Goal: Task Accomplishment & Management: Complete application form

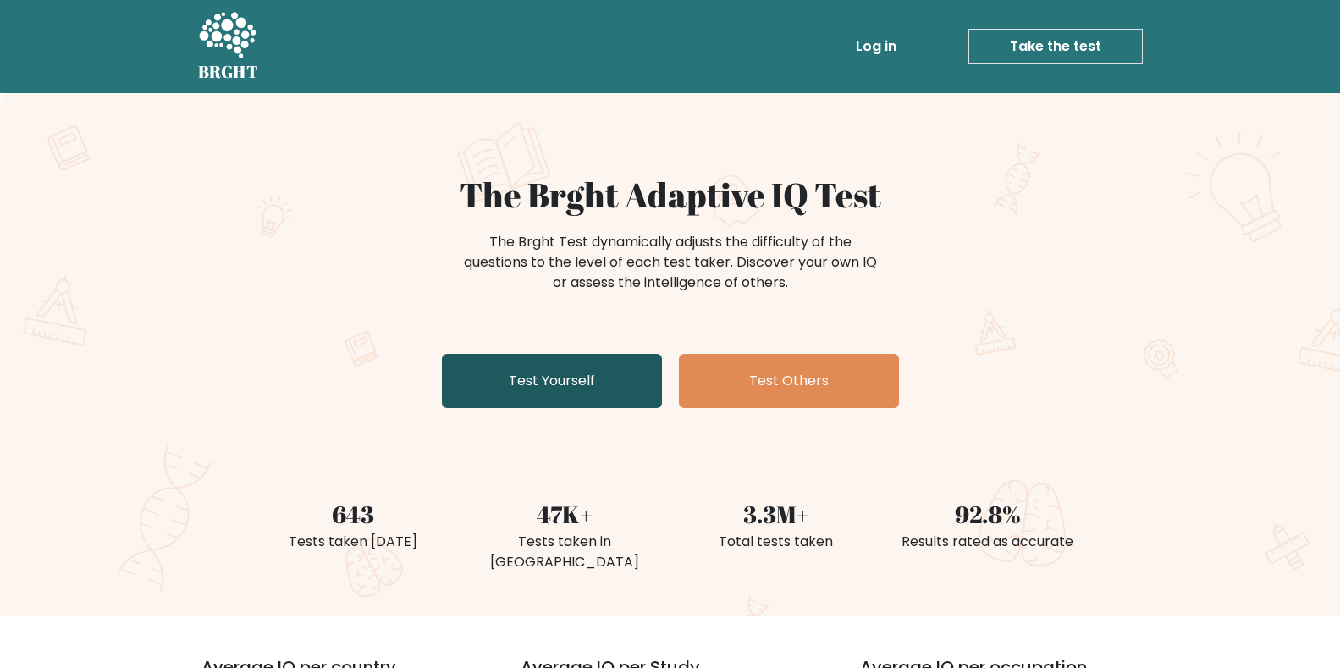
click at [552, 381] on link "Test Yourself" at bounding box center [552, 381] width 220 height 54
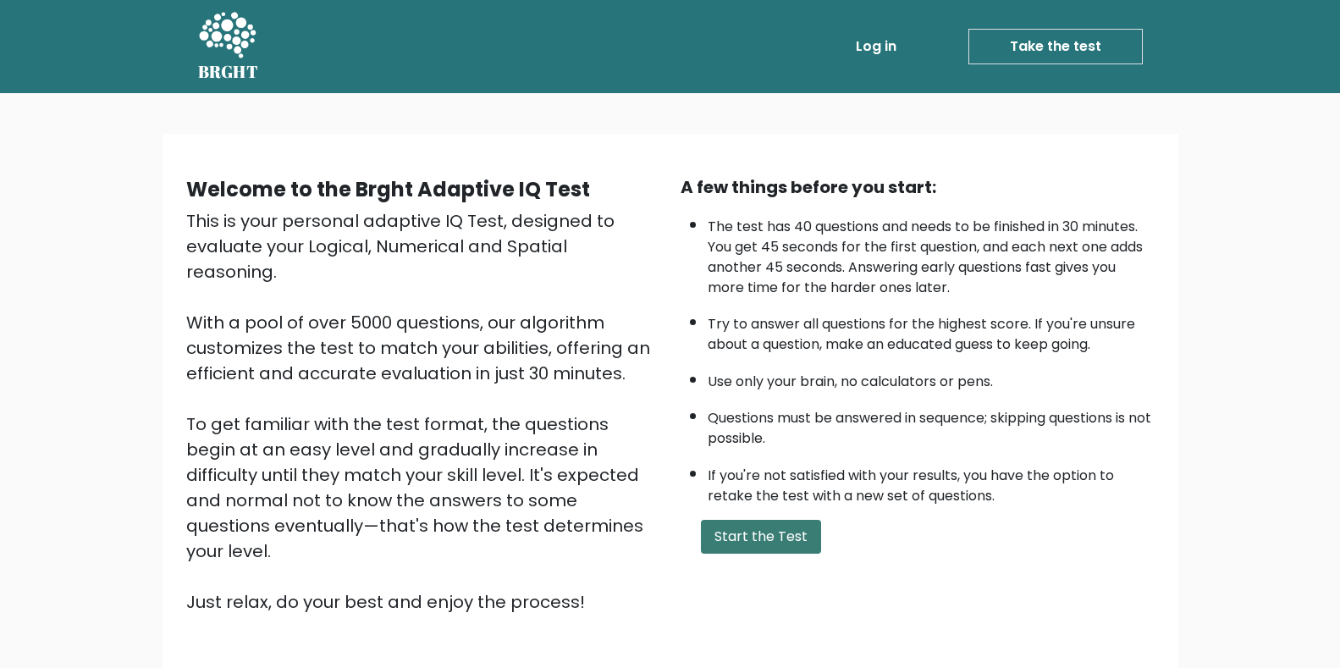
click at [775, 542] on button "Start the Test" at bounding box center [761, 537] width 120 height 34
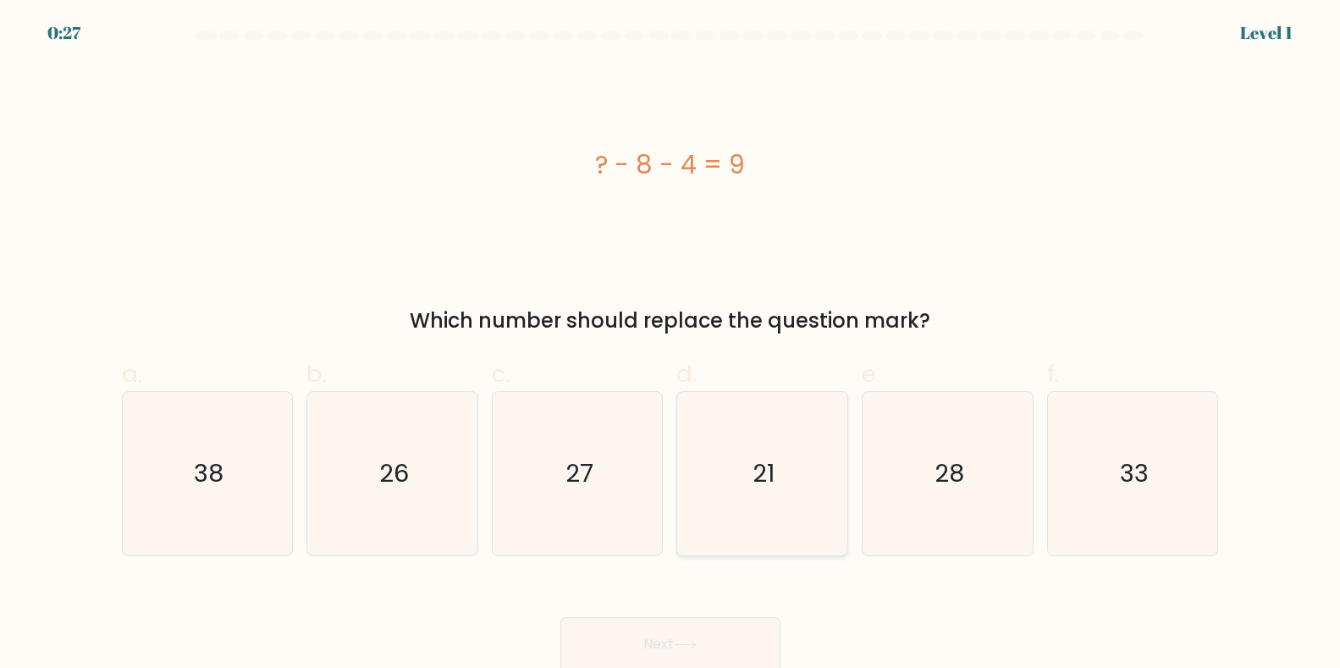
click at [756, 470] on text "21" at bounding box center [764, 473] width 22 height 34
click at [671, 345] on input "d. 21" at bounding box center [670, 339] width 1 height 11
radio input "true"
click at [660, 641] on button "Next" at bounding box center [670, 644] width 220 height 54
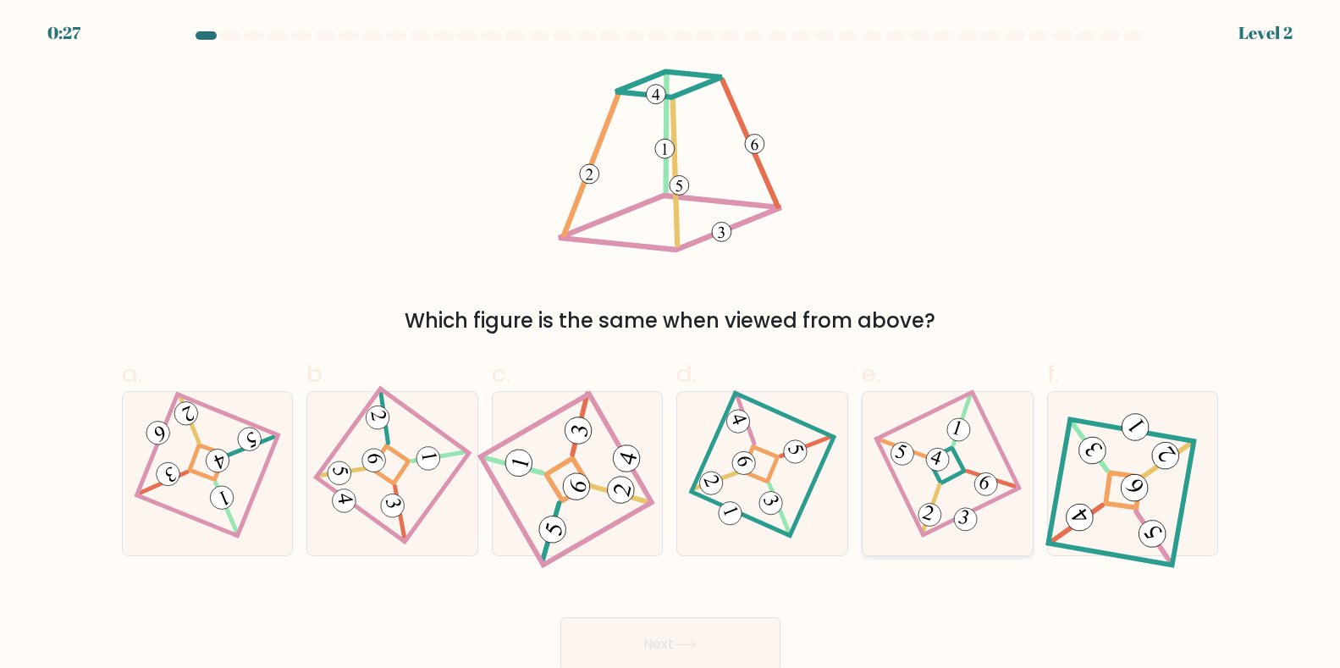
click at [956, 481] on icon at bounding box center [948, 473] width 112 height 130
click at [671, 345] on input "e." at bounding box center [670, 339] width 1 height 11
radio input "true"
click at [646, 641] on button "Next" at bounding box center [670, 644] width 220 height 54
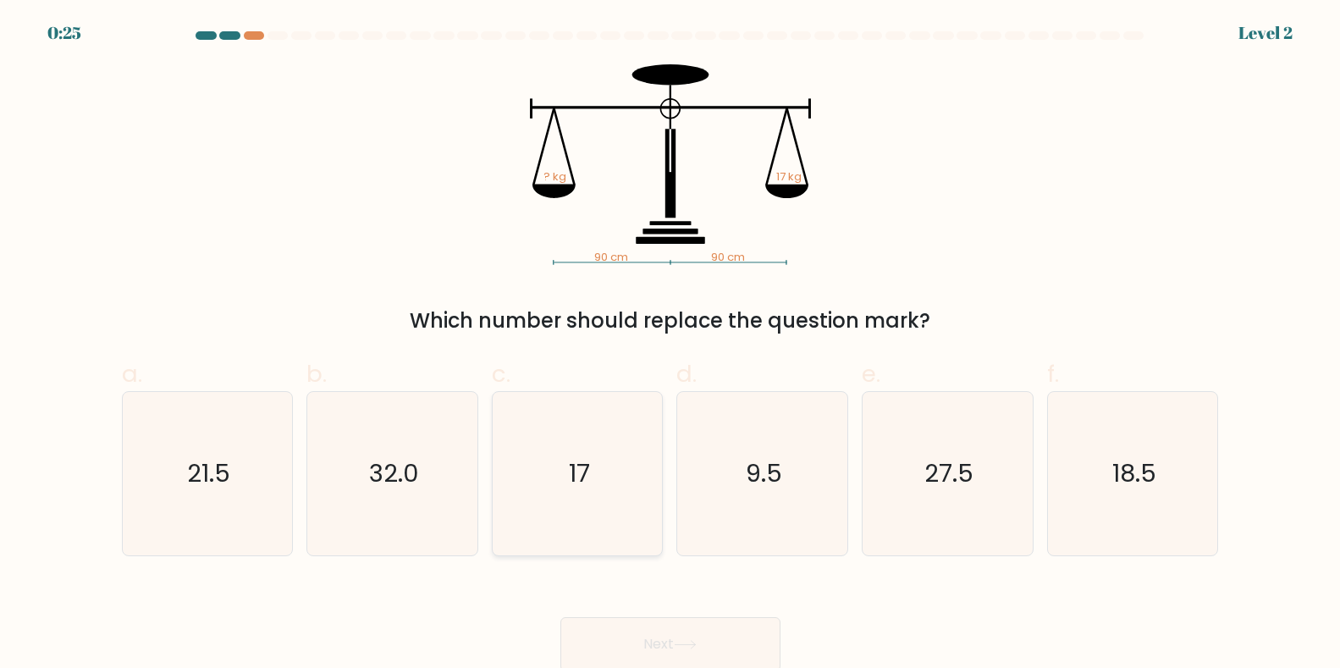
click at [582, 473] on text "17" at bounding box center [579, 473] width 21 height 34
click at [670, 345] on input "c. 17" at bounding box center [670, 339] width 1 height 11
radio input "true"
click at [658, 647] on button "Next" at bounding box center [670, 644] width 220 height 54
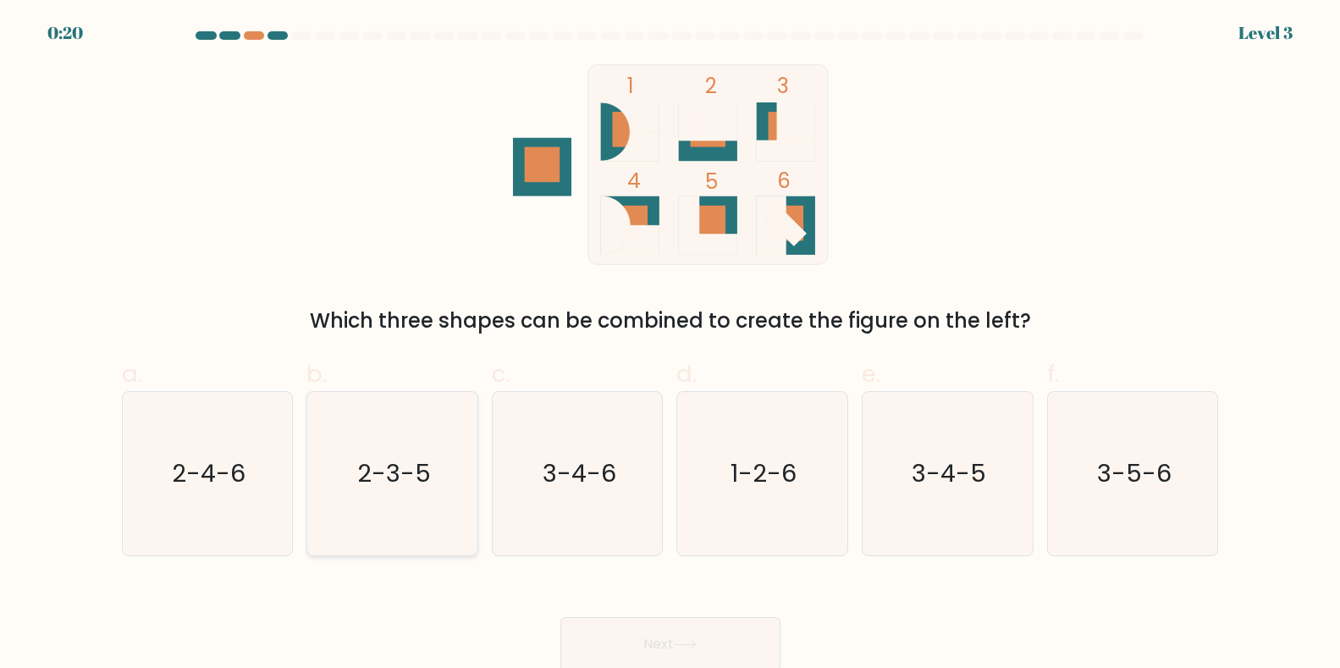
click at [402, 476] on text "2-3-5" at bounding box center [394, 473] width 74 height 34
click at [670, 345] on input "b. 2-3-5" at bounding box center [670, 339] width 1 height 11
radio input "true"
click at [652, 641] on button "Next" at bounding box center [670, 644] width 220 height 54
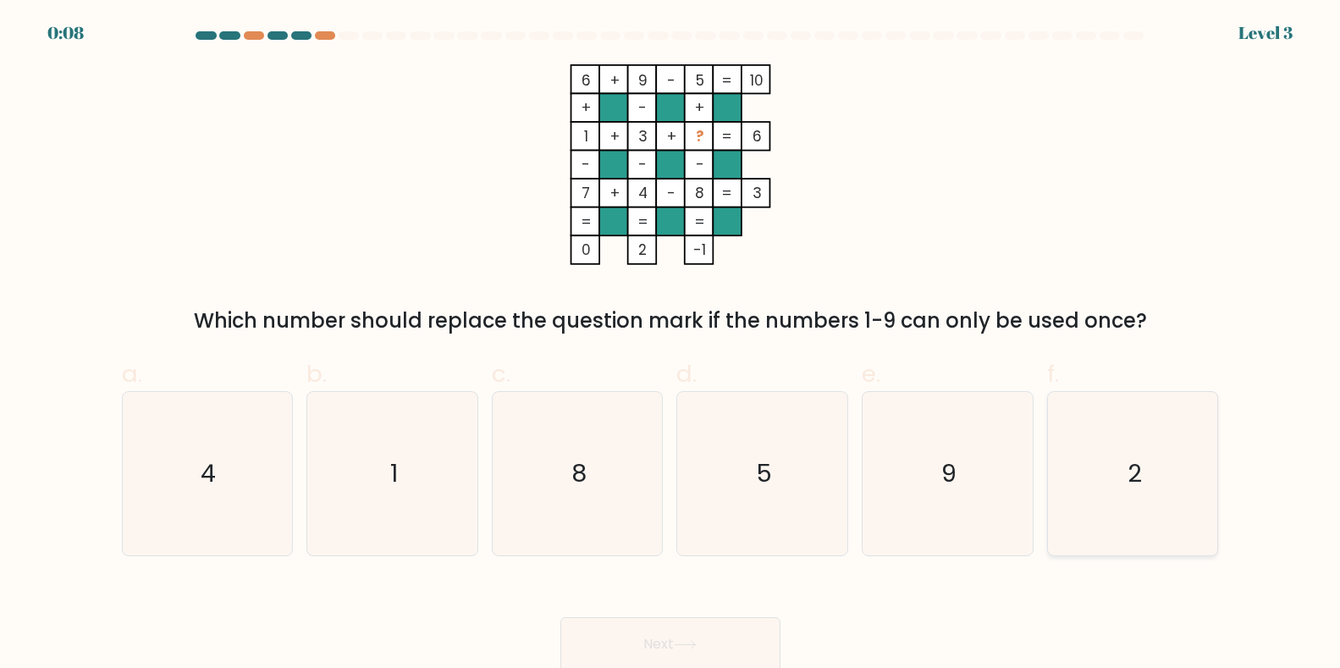
click at [1133, 481] on text "2" at bounding box center [1134, 473] width 14 height 34
click at [671, 345] on input "f. 2" at bounding box center [670, 339] width 1 height 11
radio input "true"
click at [645, 650] on button "Next" at bounding box center [670, 644] width 220 height 54
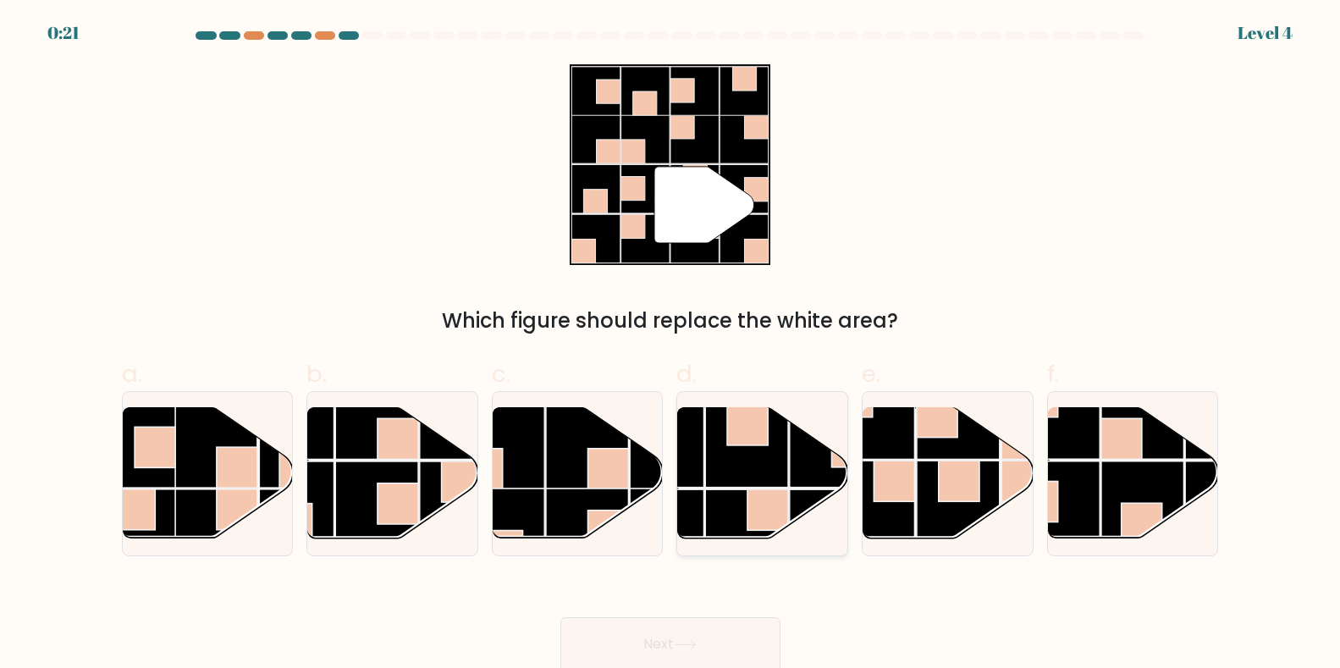
click at [730, 479] on rect at bounding box center [747, 445] width 83 height 83
click at [671, 345] on input "d." at bounding box center [670, 339] width 1 height 11
radio input "true"
click at [646, 644] on button "Next" at bounding box center [670, 644] width 220 height 54
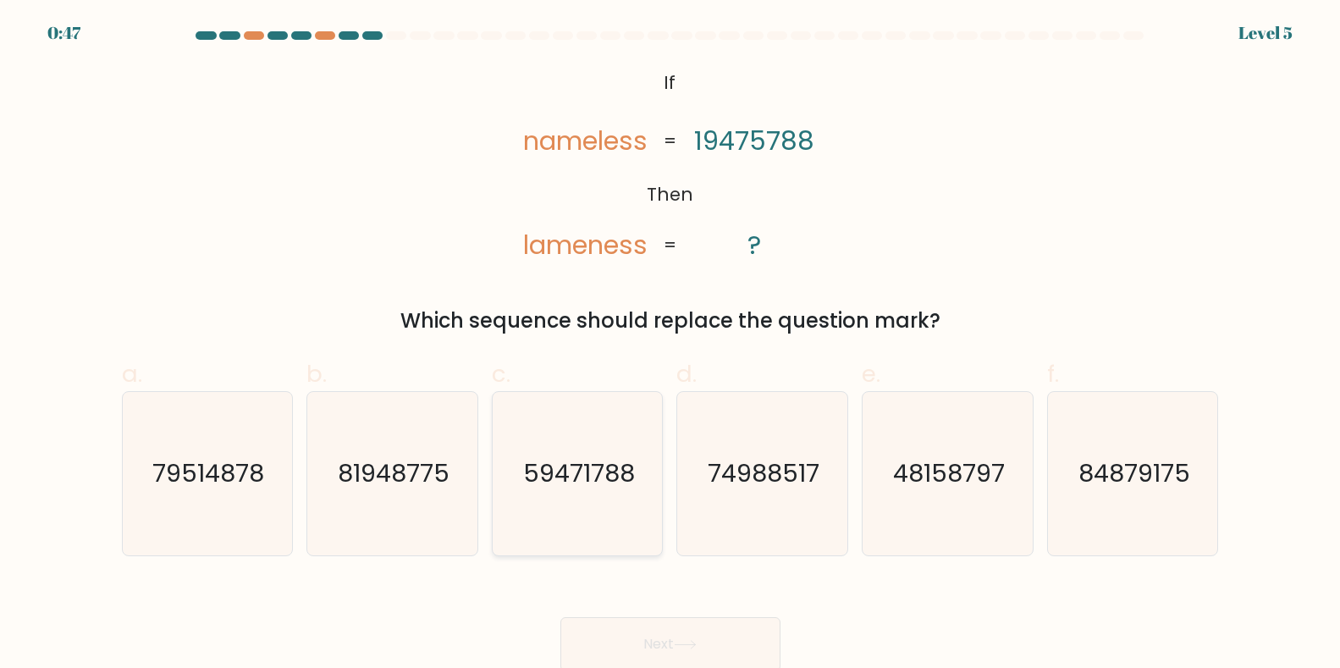
click at [570, 474] on text "59471788" at bounding box center [579, 473] width 112 height 34
click at [670, 345] on input "c. 59471788" at bounding box center [670, 339] width 1 height 11
radio input "true"
click at [640, 642] on button "Next" at bounding box center [670, 644] width 220 height 54
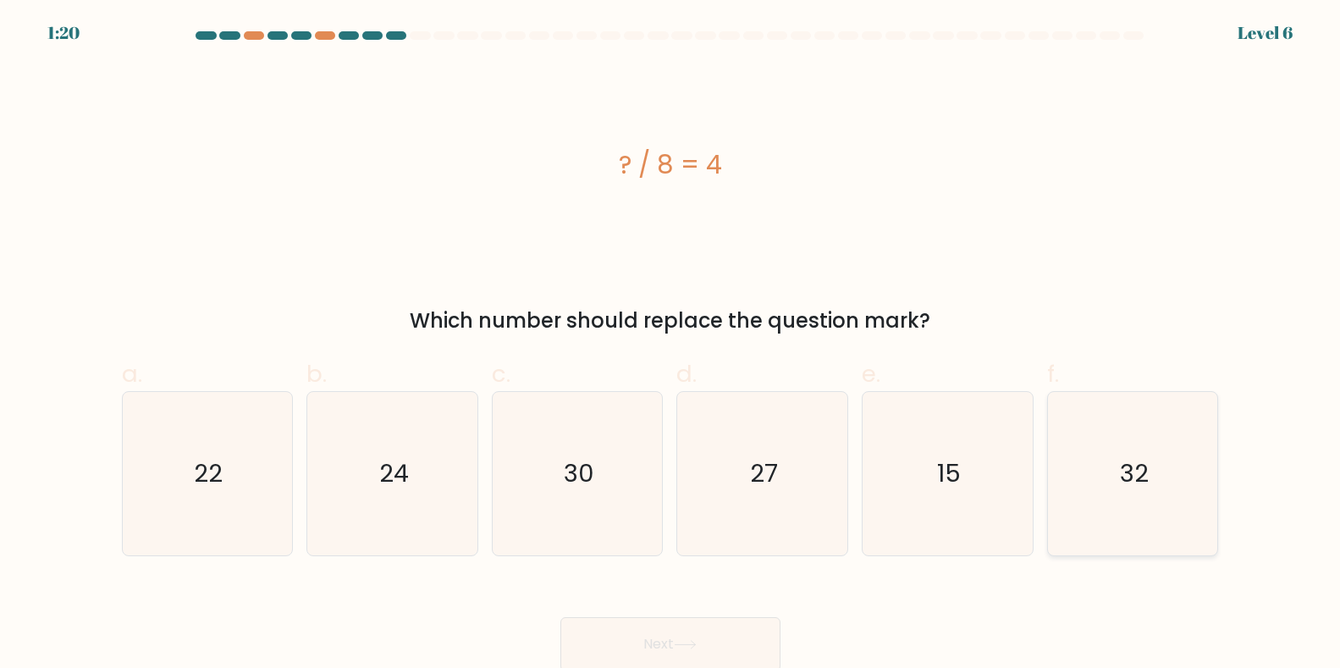
click at [1140, 477] on text "32" at bounding box center [1134, 473] width 29 height 34
click at [671, 345] on input "f. 32" at bounding box center [670, 339] width 1 height 11
radio input "true"
click at [651, 647] on button "Next" at bounding box center [670, 644] width 220 height 54
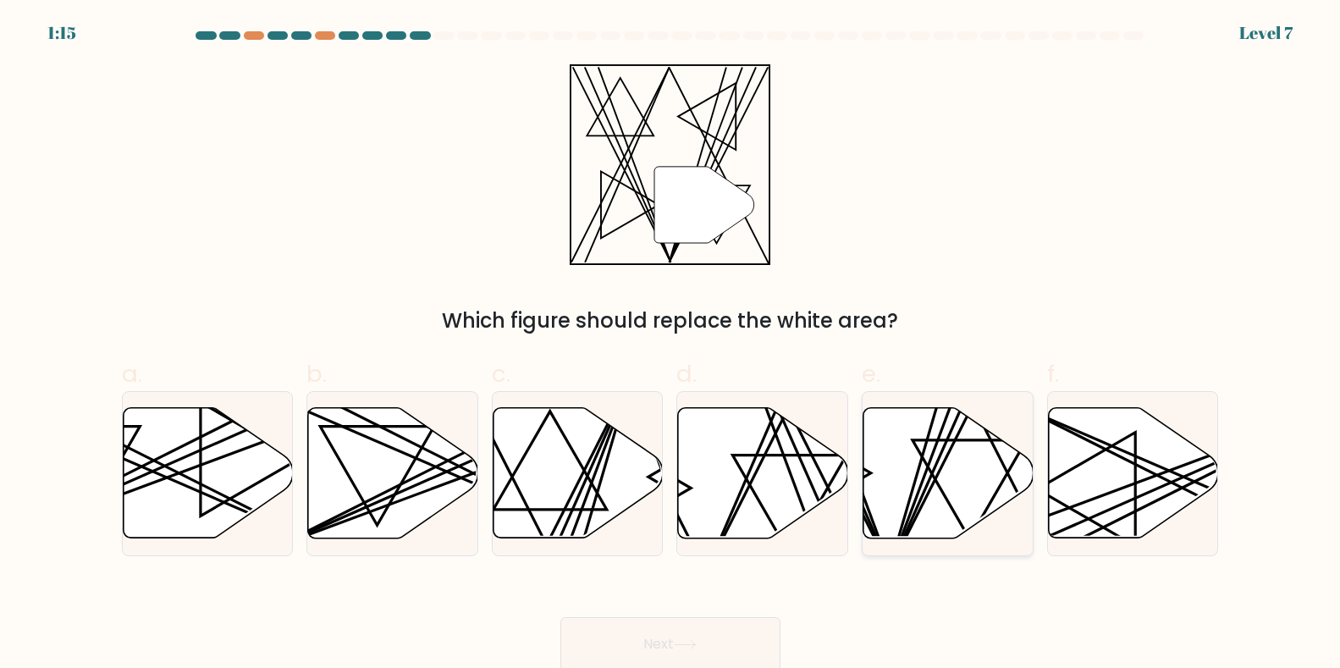
click at [937, 465] on line at bounding box center [963, 404] width 148 height 333
click at [671, 345] on input "e." at bounding box center [670, 339] width 1 height 11
radio input "true"
click at [668, 642] on button "Next" at bounding box center [670, 644] width 220 height 54
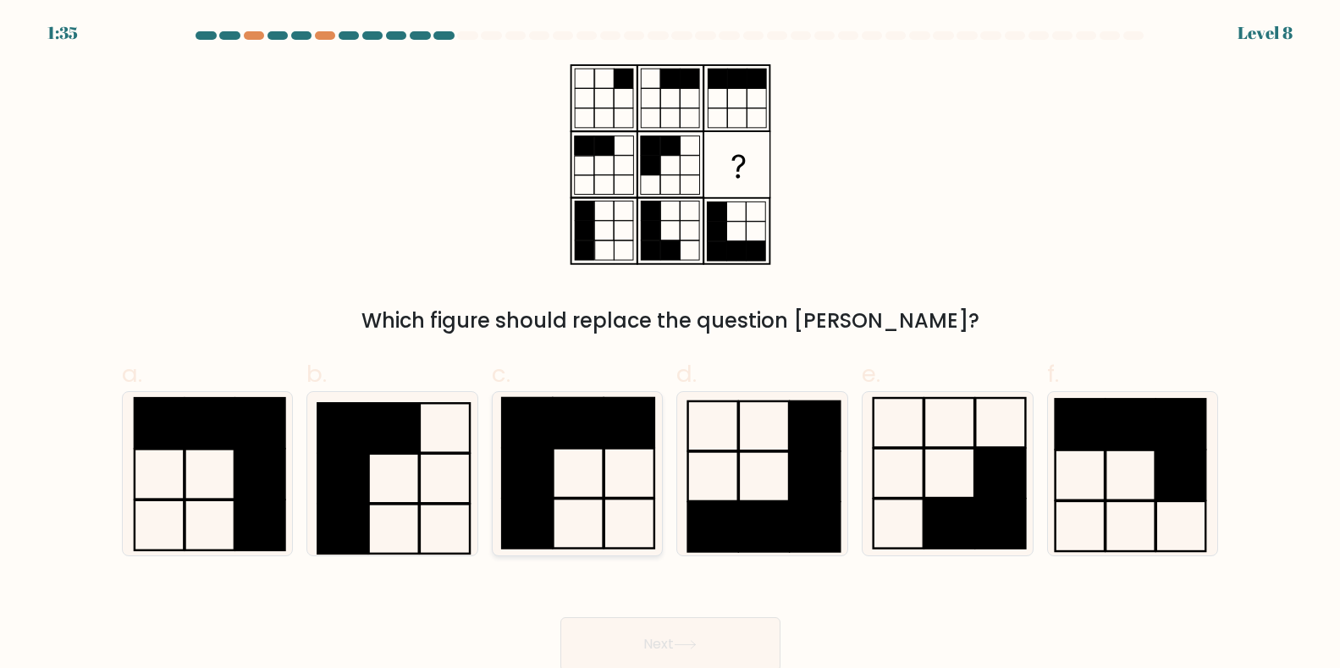
click at [531, 464] on rect at bounding box center [527, 472] width 50 height 49
click at [670, 345] on input "c." at bounding box center [670, 339] width 1 height 11
radio input "true"
click at [420, 482] on rect at bounding box center [445, 478] width 50 height 49
click at [670, 345] on input "b." at bounding box center [670, 339] width 1 height 11
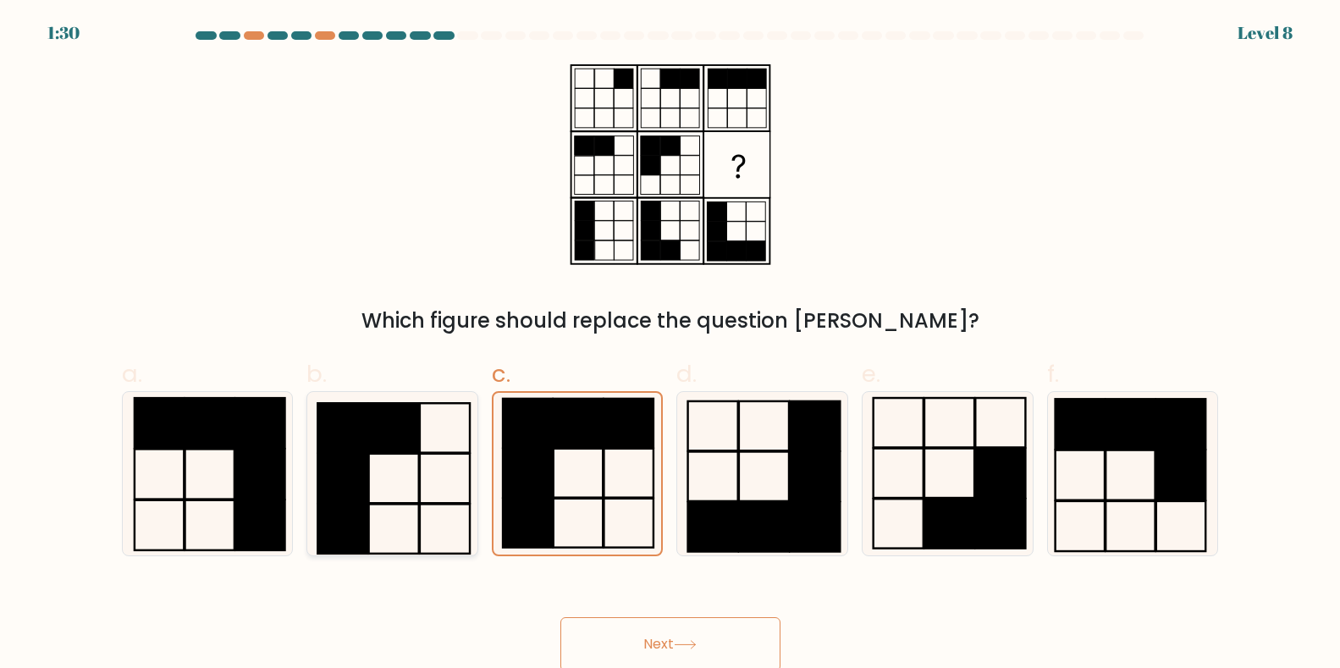
radio input "true"
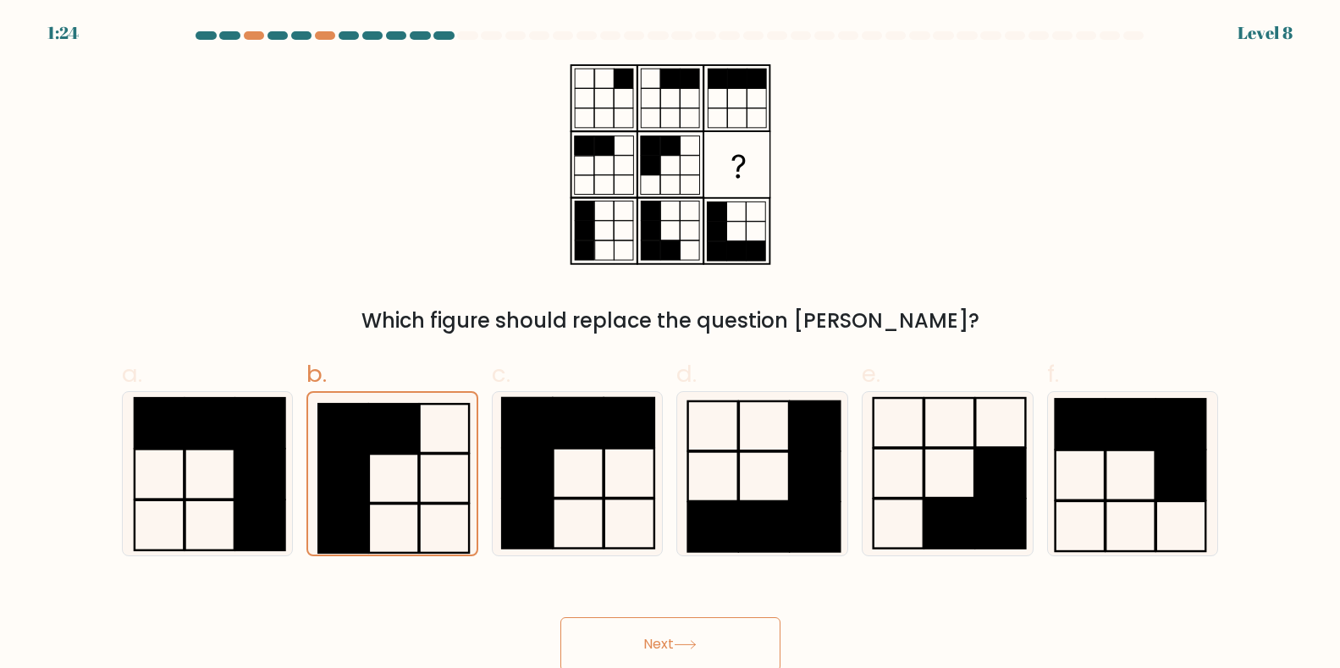
click at [663, 649] on button "Next" at bounding box center [670, 644] width 220 height 54
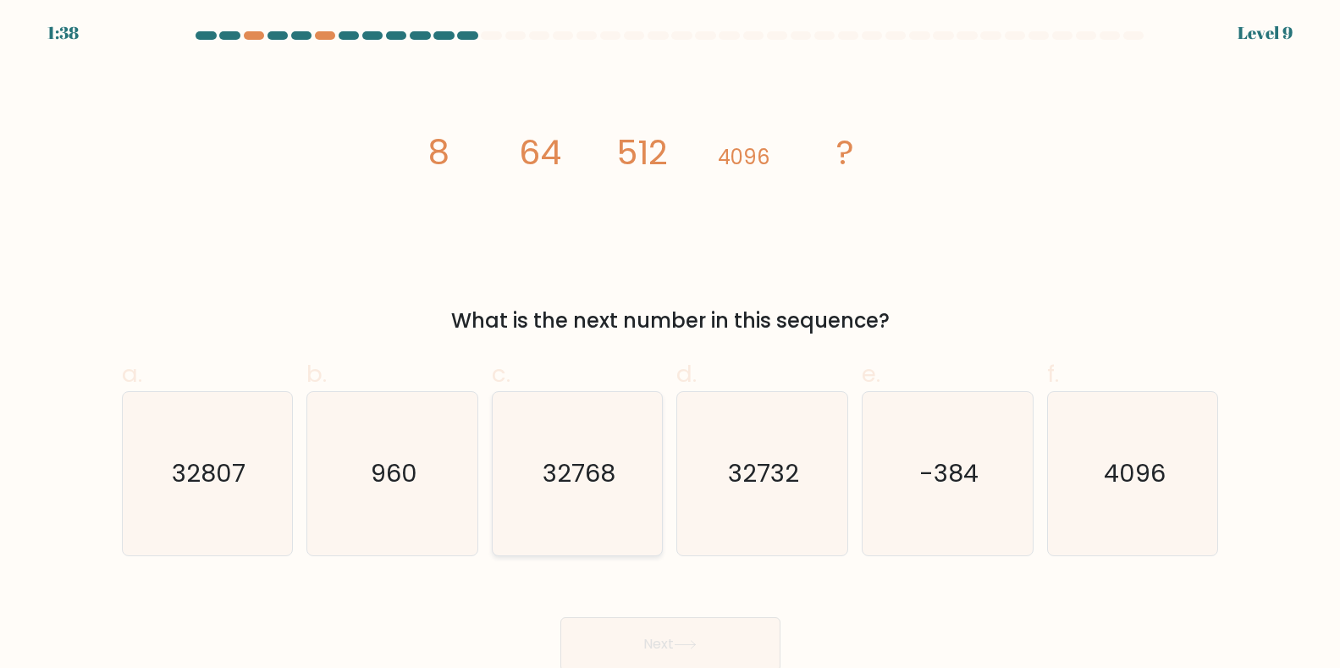
click at [582, 484] on text "32768" at bounding box center [578, 473] width 73 height 34
click at [670, 345] on input "c. 32768" at bounding box center [670, 339] width 1 height 11
radio input "true"
click at [654, 625] on button "Next" at bounding box center [670, 644] width 220 height 54
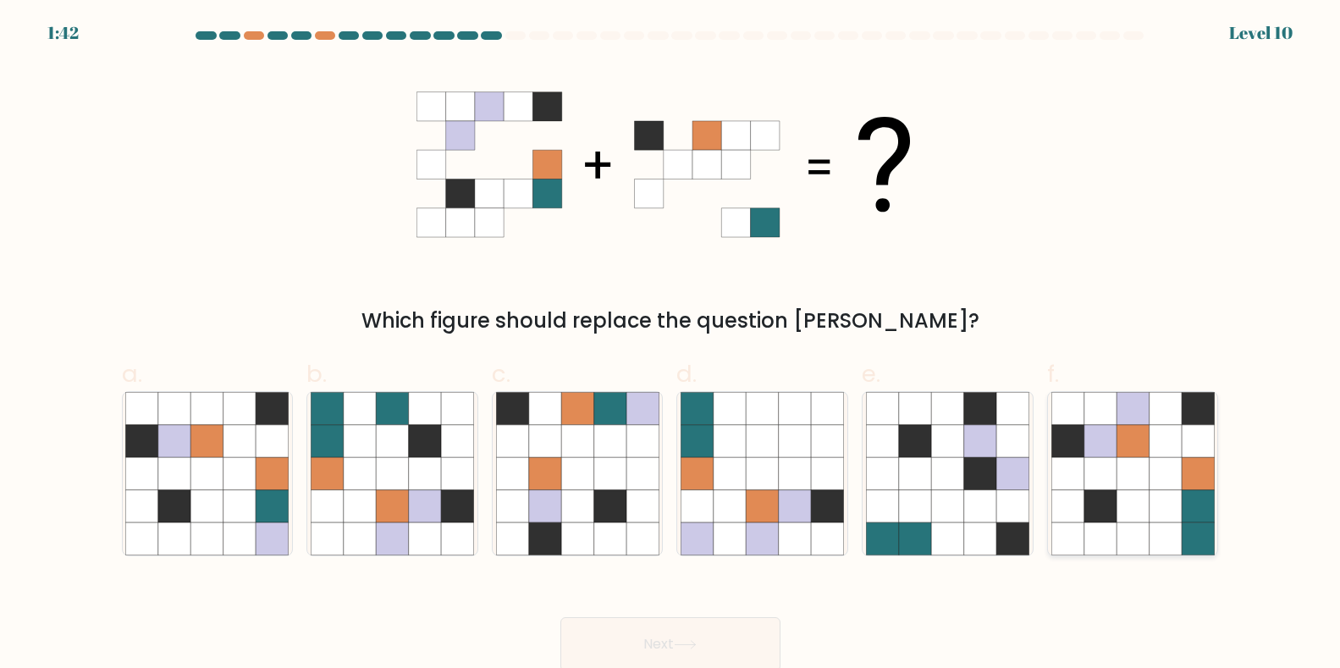
click at [1137, 528] on icon at bounding box center [1132, 538] width 32 height 32
click at [671, 345] on input "f." at bounding box center [670, 339] width 1 height 11
radio input "true"
click at [654, 646] on button "Next" at bounding box center [670, 644] width 220 height 54
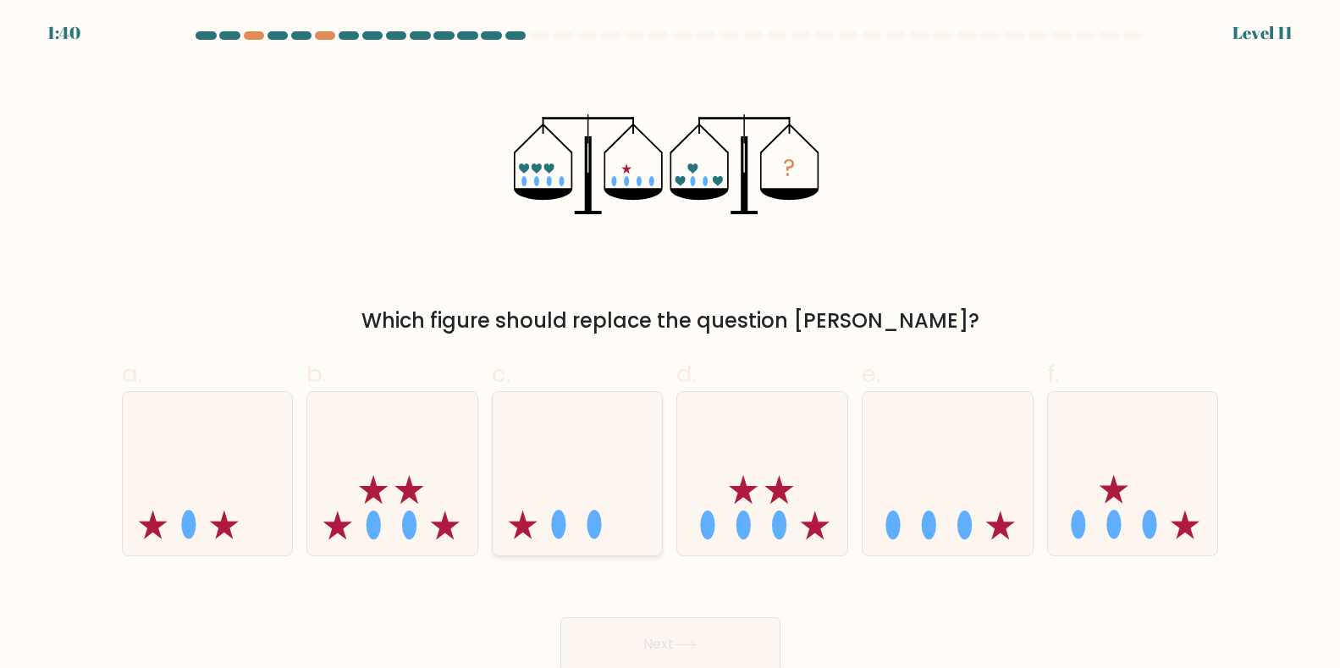
click at [553, 516] on icon at bounding box center [577, 473] width 170 height 140
click at [670, 345] on input "c." at bounding box center [670, 339] width 1 height 11
radio input "true"
click at [651, 646] on button "Next" at bounding box center [670, 644] width 220 height 54
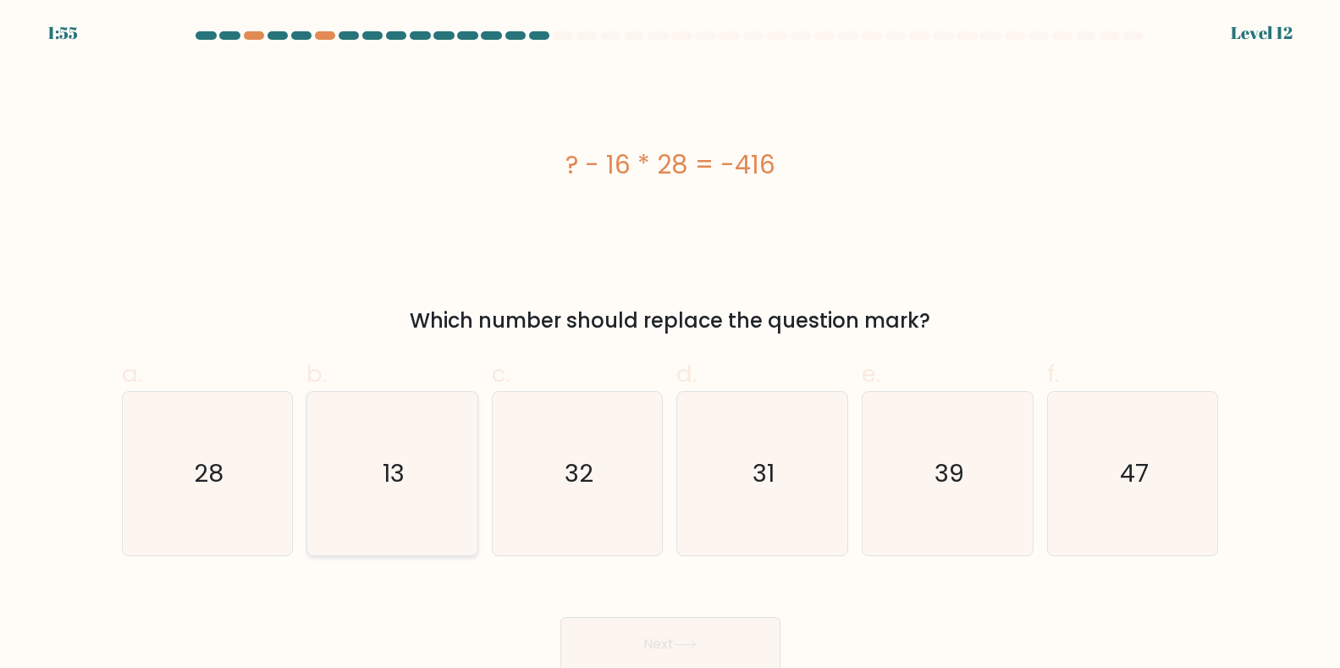
click at [393, 476] on text "13" at bounding box center [393, 473] width 22 height 34
click at [670, 345] on input "b. 13" at bounding box center [670, 339] width 1 height 11
radio input "true"
click at [644, 642] on button "Next" at bounding box center [670, 644] width 220 height 54
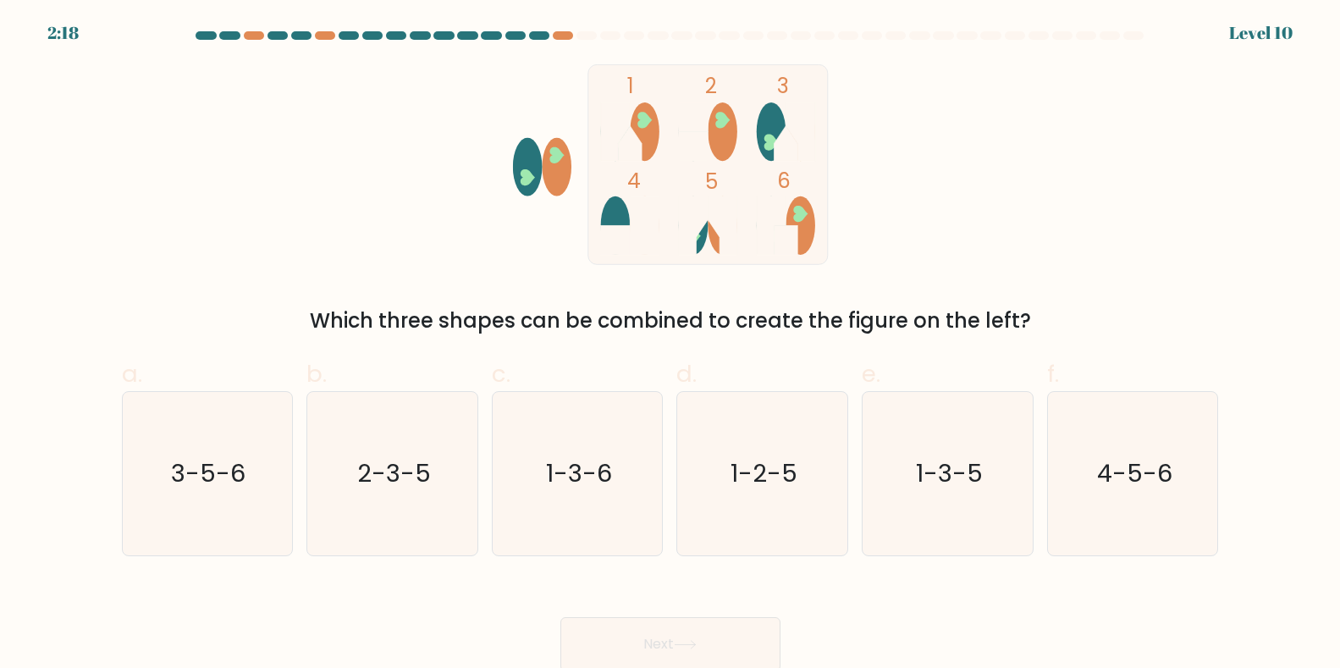
click at [708, 234] on ellipse at bounding box center [722, 225] width 30 height 58
click at [775, 129] on ellipse at bounding box center [771, 131] width 30 height 58
click at [218, 451] on icon "3-5-6" at bounding box center [206, 473] width 163 height 163
click at [670, 345] on input "a. 3-5-6" at bounding box center [670, 339] width 1 height 11
radio input "true"
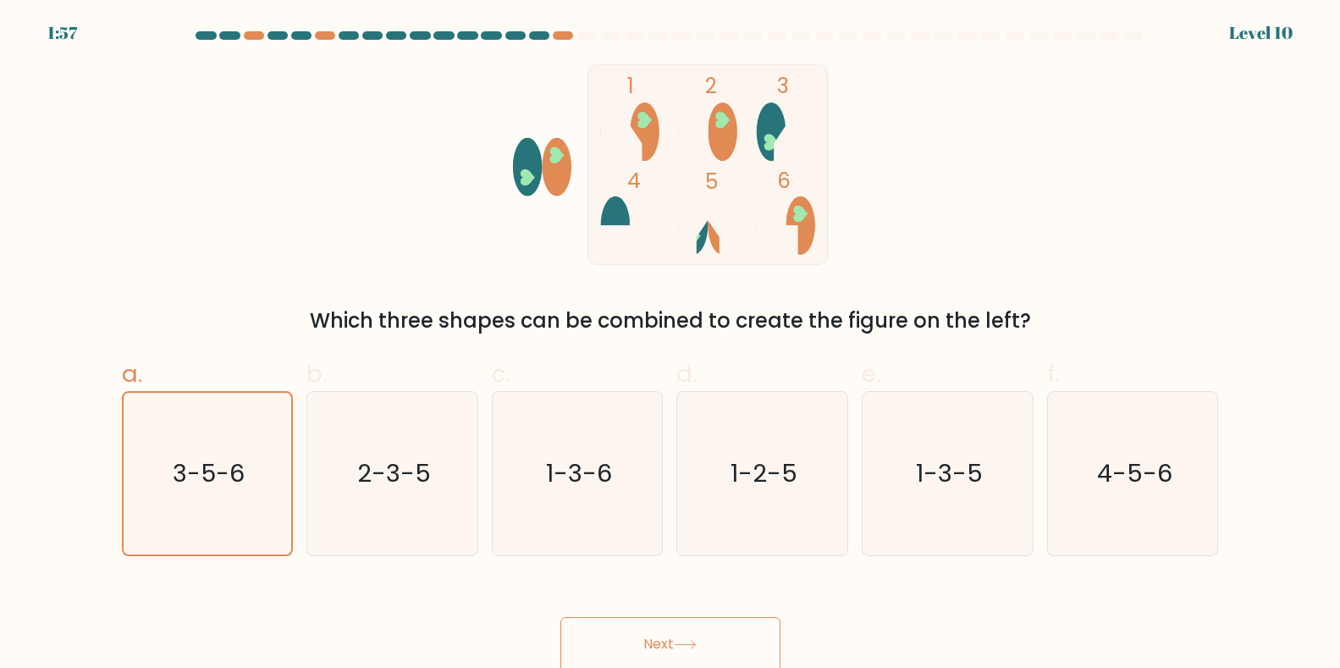
click at [645, 635] on button "Next" at bounding box center [670, 644] width 220 height 54
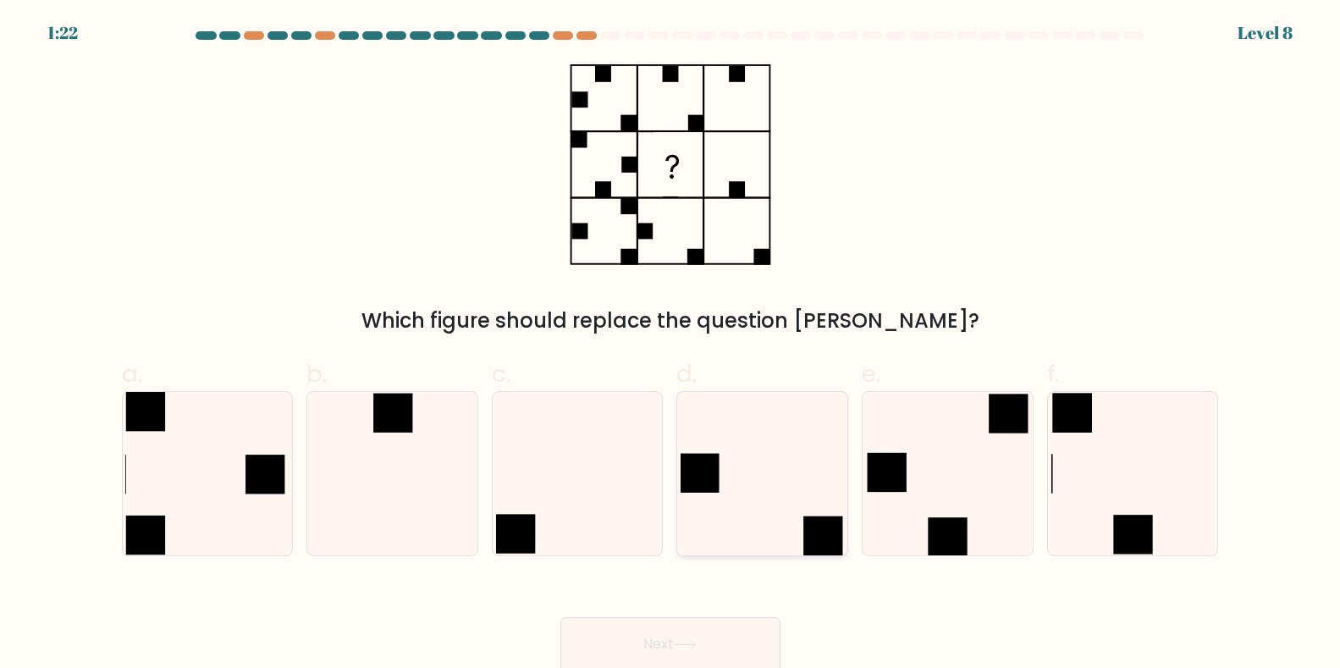
click at [735, 487] on icon at bounding box center [761, 473] width 163 height 163
click at [671, 345] on input "d." at bounding box center [670, 339] width 1 height 11
radio input "true"
click at [655, 648] on button "Next" at bounding box center [670, 644] width 220 height 54
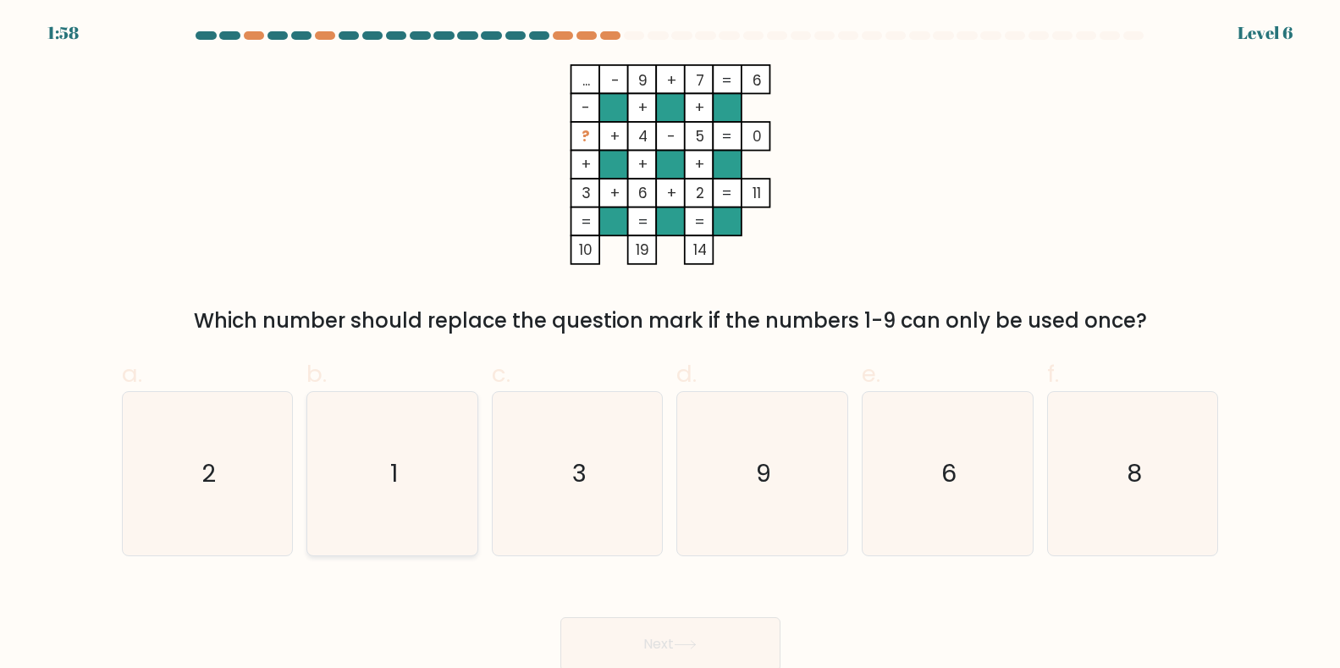
click at [395, 474] on text "1" at bounding box center [394, 473] width 8 height 34
click at [670, 345] on input "b. 1" at bounding box center [670, 339] width 1 height 11
radio input "true"
click at [660, 646] on button "Next" at bounding box center [670, 644] width 220 height 54
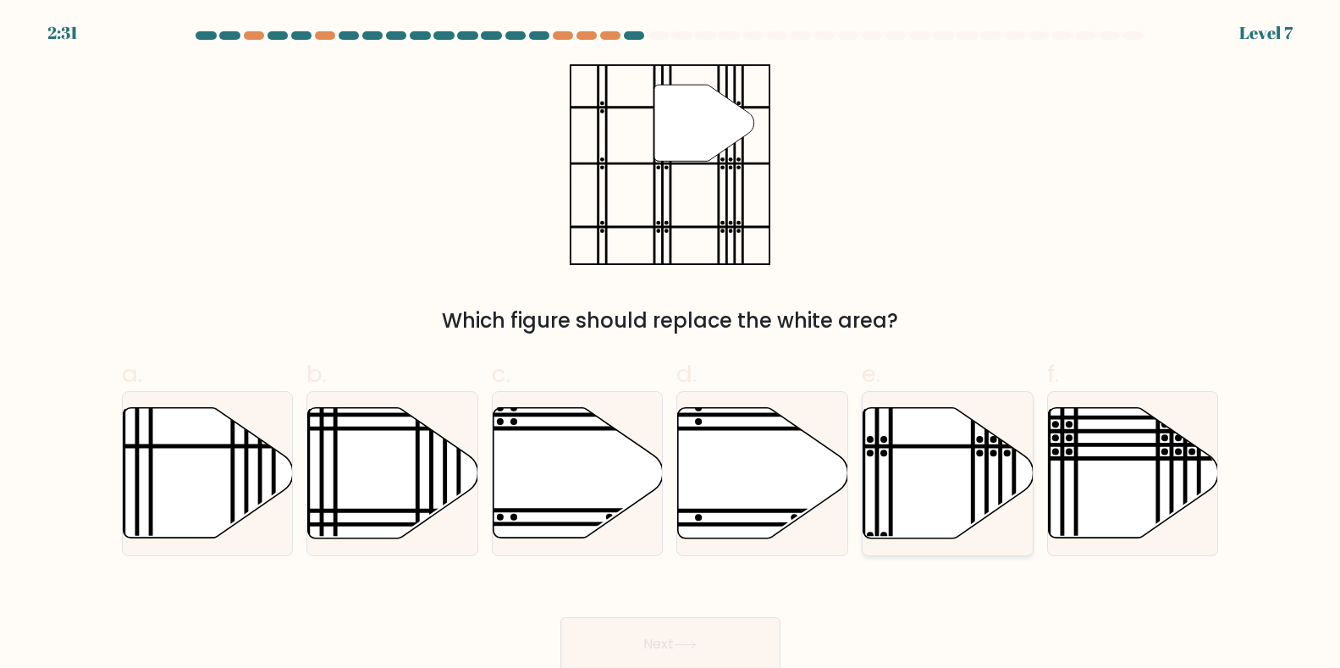
click at [914, 481] on icon at bounding box center [948, 473] width 170 height 130
click at [671, 345] on input "e." at bounding box center [670, 339] width 1 height 11
radio input "true"
click at [645, 637] on button "Next" at bounding box center [670, 644] width 220 height 54
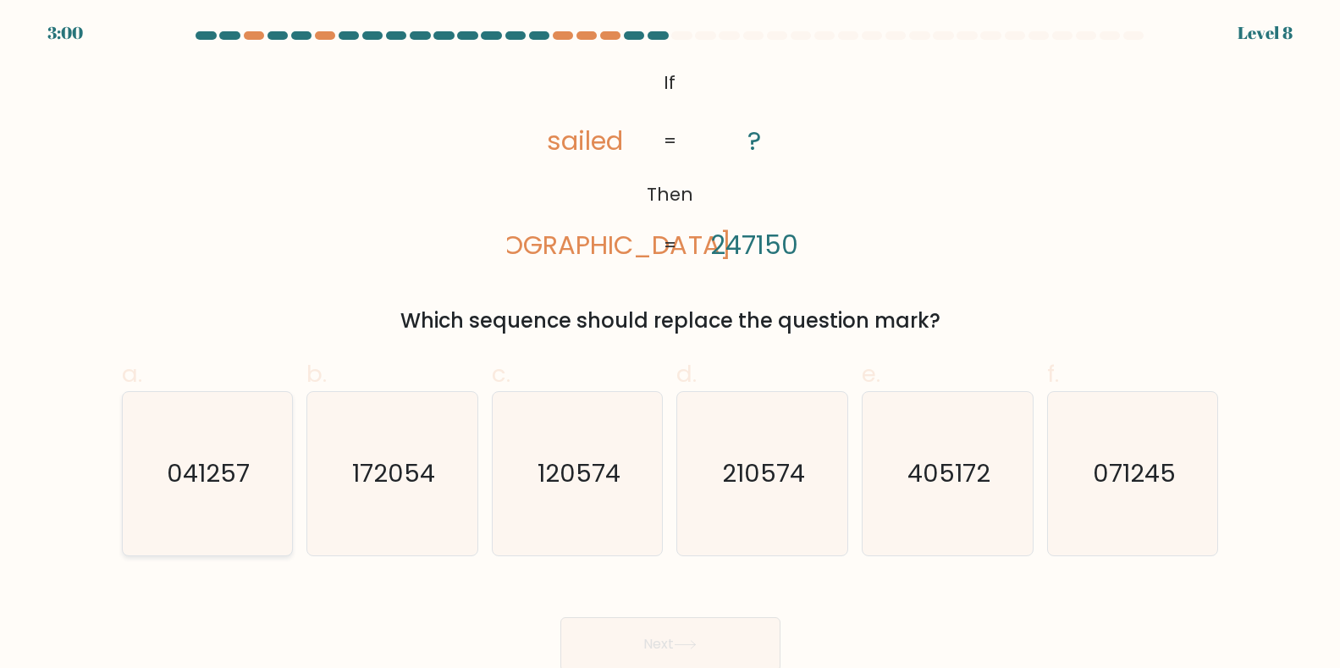
click at [192, 475] on text "041257" at bounding box center [209, 473] width 83 height 34
click at [670, 345] on input "a. 041257" at bounding box center [670, 339] width 1 height 11
radio input "true"
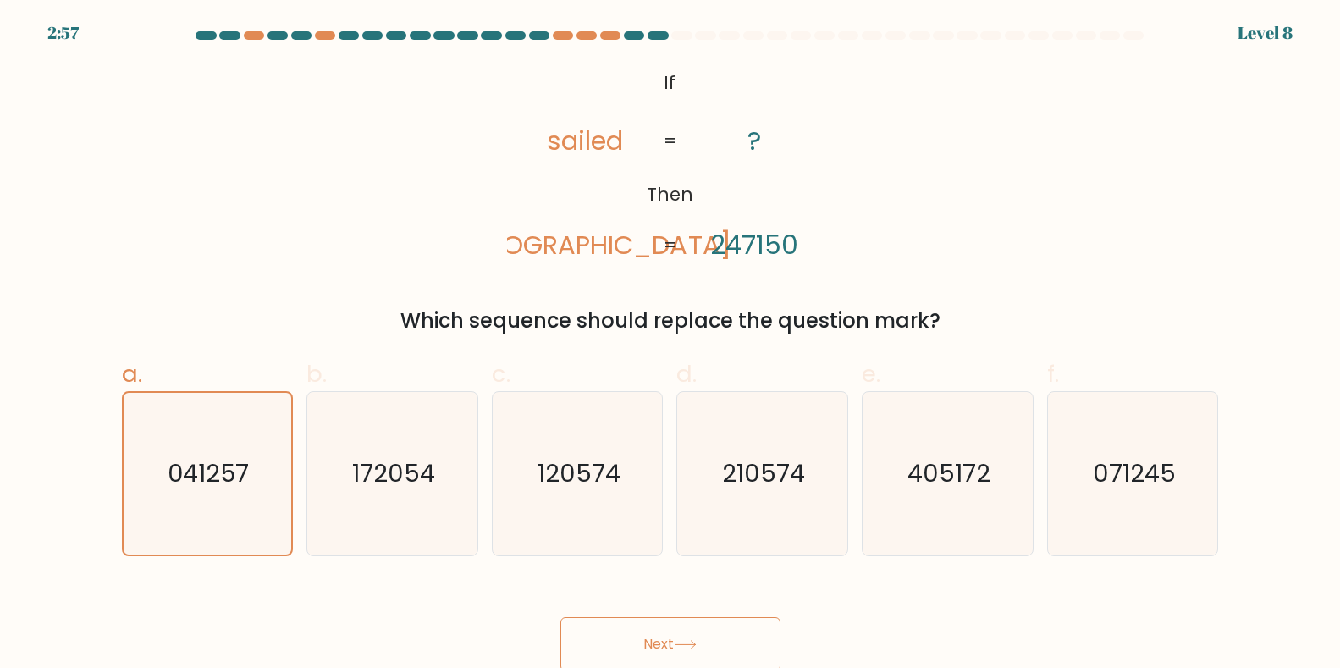
click at [646, 641] on button "Next" at bounding box center [670, 644] width 220 height 54
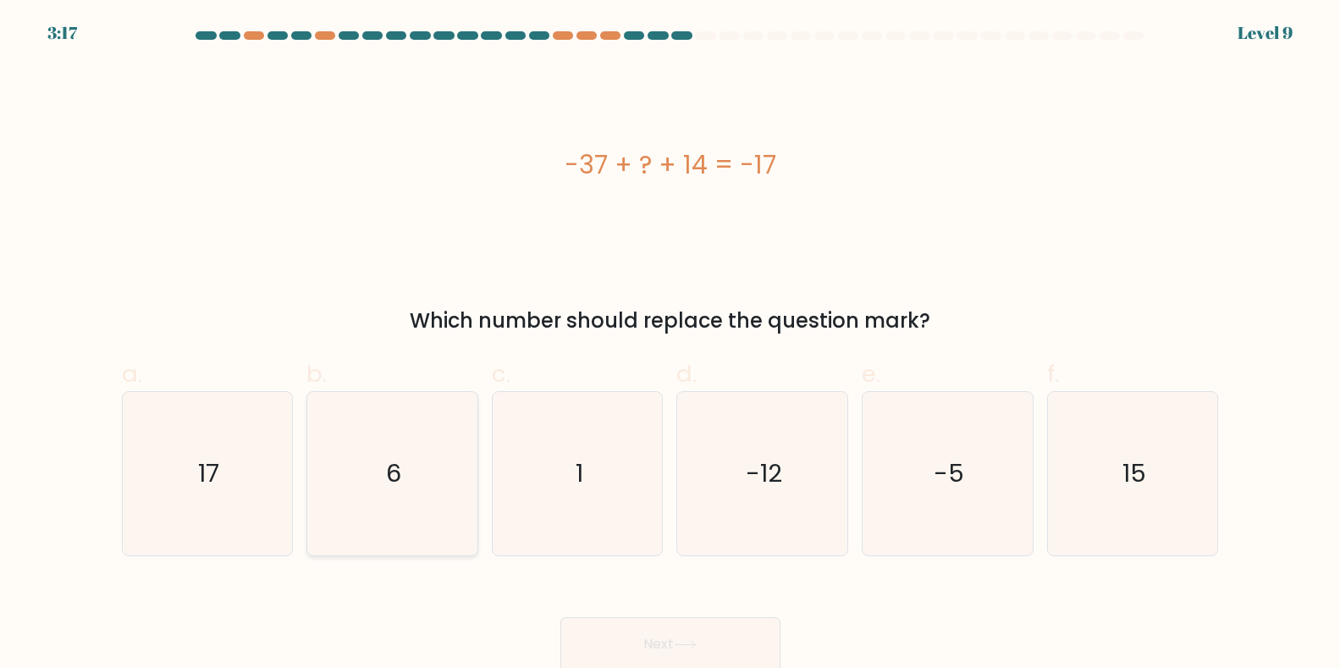
click at [390, 469] on text "6" at bounding box center [393, 473] width 15 height 34
click at [670, 345] on input "b. 6" at bounding box center [670, 339] width 1 height 11
radio input "true"
click at [657, 646] on button "Next" at bounding box center [670, 644] width 220 height 54
